Goal: Task Accomplishment & Management: Manage account settings

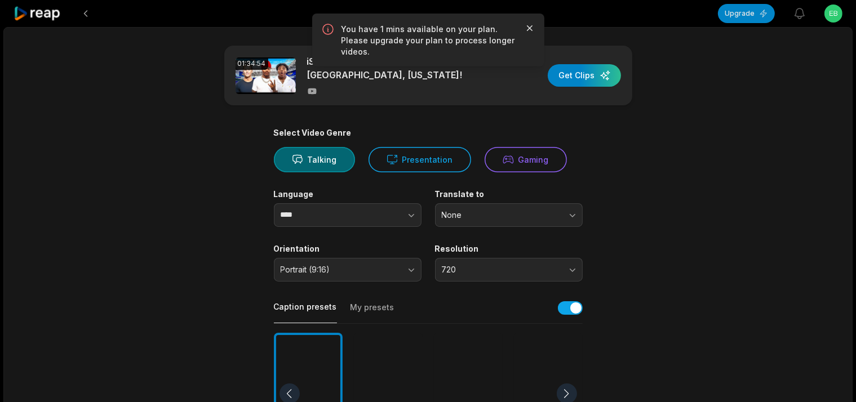
drag, startPoint x: 526, startPoint y: 21, endPoint x: 529, endPoint y: 33, distance: 11.6
click at [527, 24] on div "You have 1 mins available on your plan. Please upgrade your plan to process lon…" at bounding box center [428, 40] width 232 height 53
click at [528, 32] on icon "button" at bounding box center [529, 28] width 11 height 11
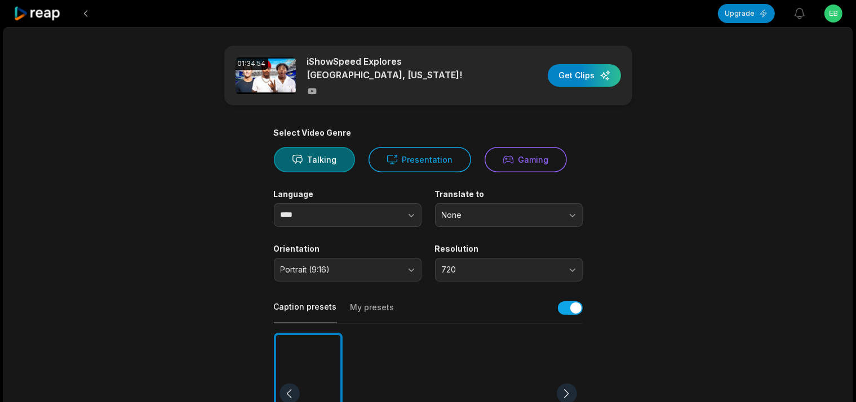
click at [844, 19] on html "Upgrade View notifications Open user menu 01:34:54 iShowSpeed Explores [GEOGRAP…" at bounding box center [428, 201] width 856 height 402
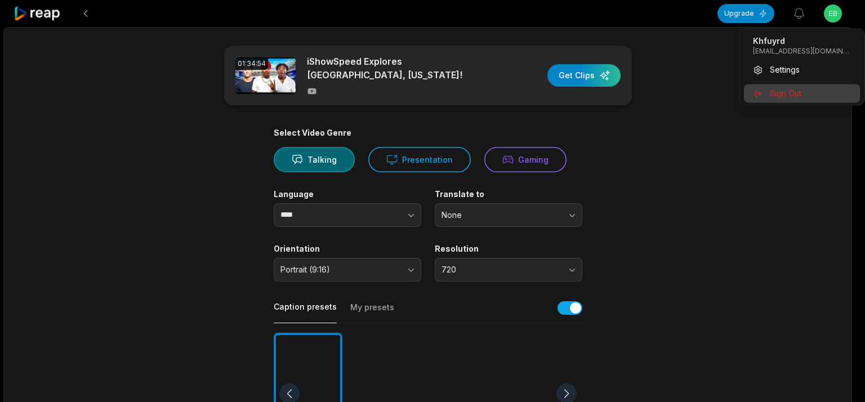
click at [799, 95] on span "Sign Out" at bounding box center [786, 93] width 32 height 12
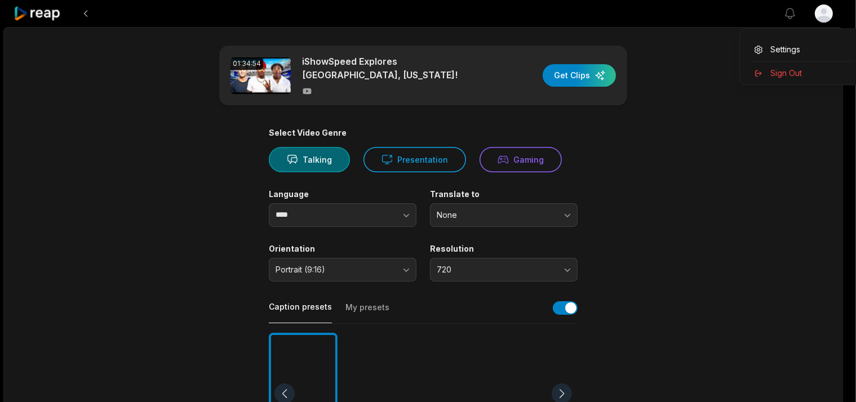
click at [836, 21] on html "View notifications Open user menu 01:34:54 iShowSpeed Explores [GEOGRAPHIC_DATA…" at bounding box center [428, 201] width 856 height 402
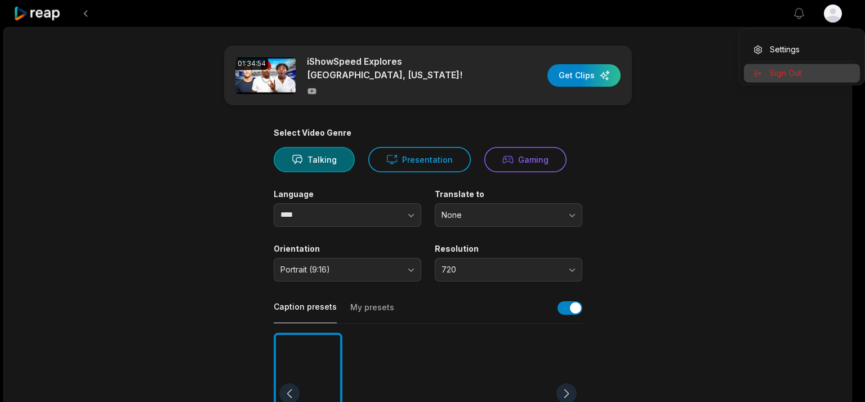
click at [768, 72] on div "Sign Out" at bounding box center [802, 73] width 116 height 19
